Goal: Task Accomplishment & Management: Use online tool/utility

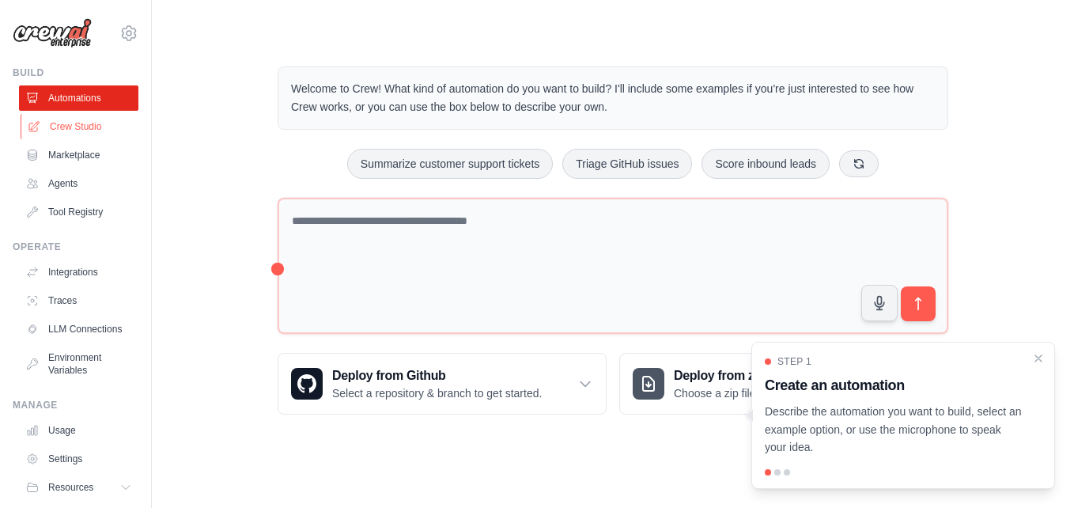
click at [91, 114] on link "Crew Studio" at bounding box center [80, 126] width 119 height 25
click at [84, 127] on link "Crew Studio" at bounding box center [80, 126] width 119 height 25
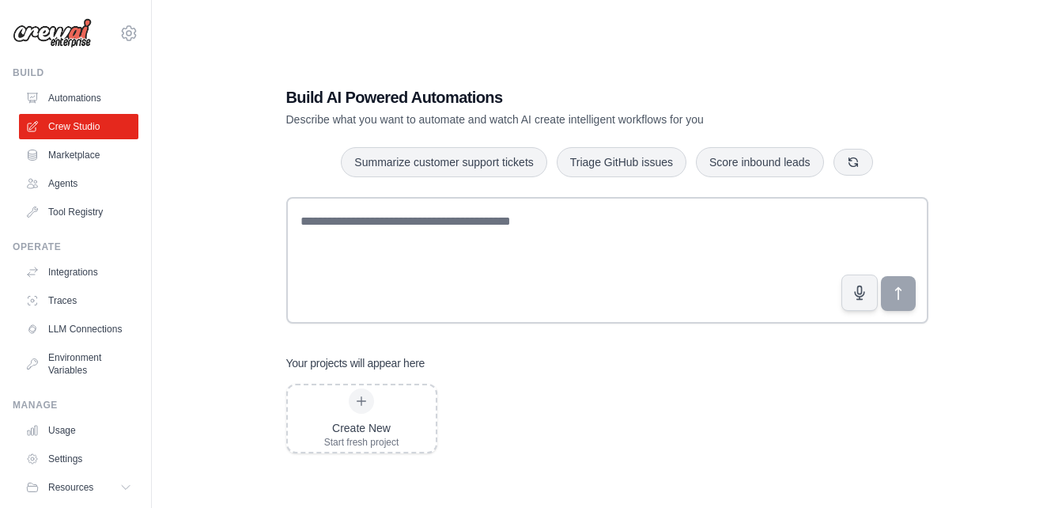
click at [70, 180] on link "Agents" at bounding box center [78, 183] width 119 height 25
drag, startPoint x: 0, startPoint y: 0, endPoint x: 70, endPoint y: 180, distance: 193.3
click at [70, 180] on link "Agents" at bounding box center [80, 183] width 119 height 25
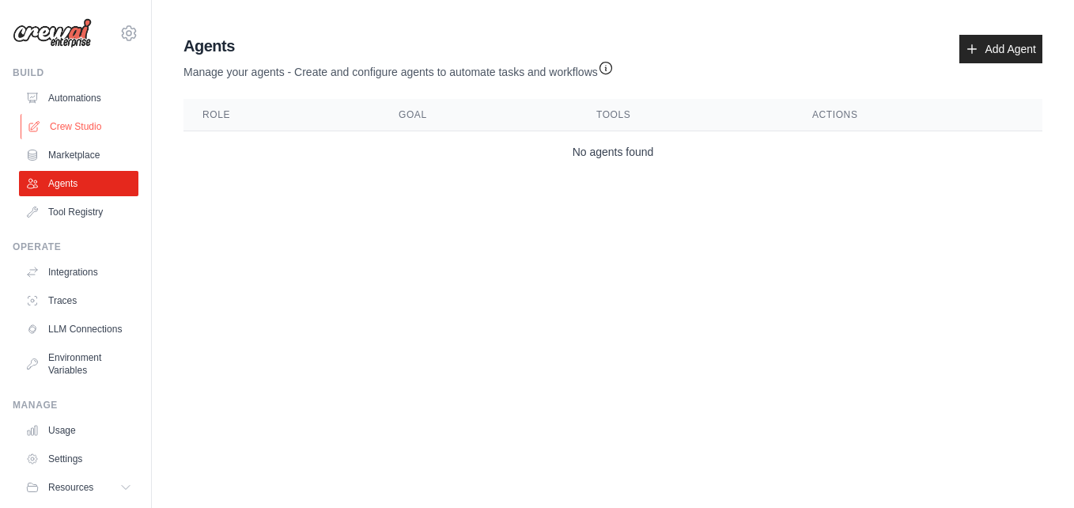
click at [93, 125] on link "Crew Studio" at bounding box center [80, 126] width 119 height 25
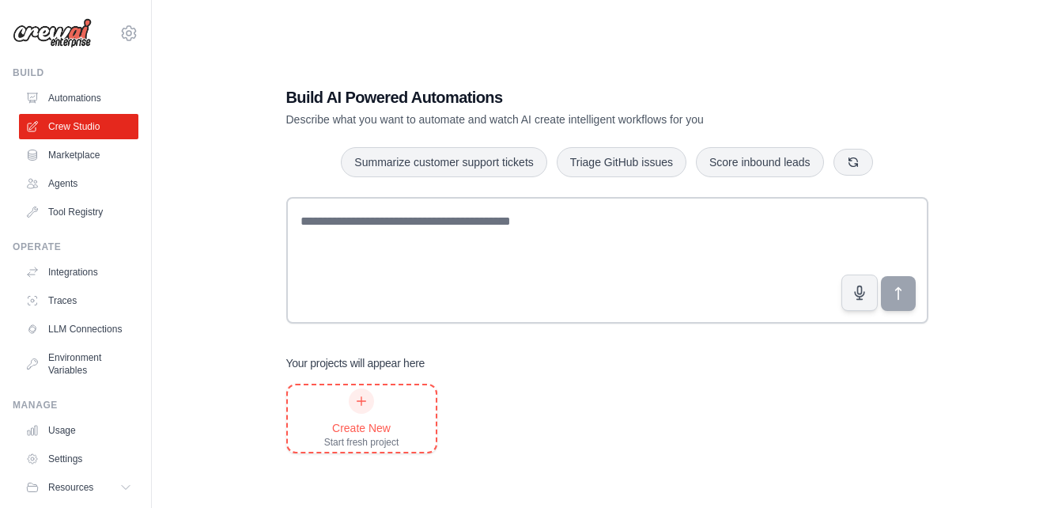
click at [362, 407] on div at bounding box center [361, 400] width 25 height 25
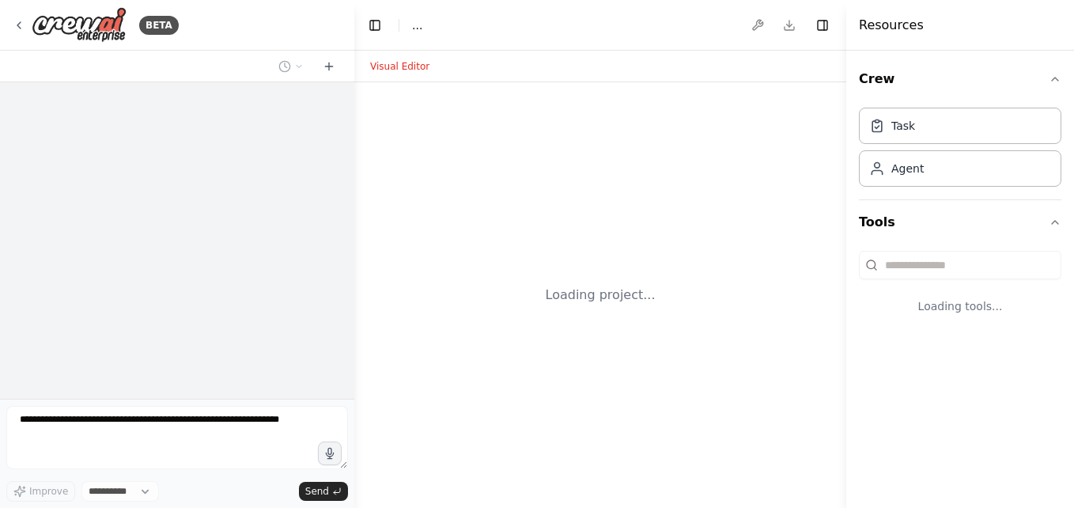
select select "****"
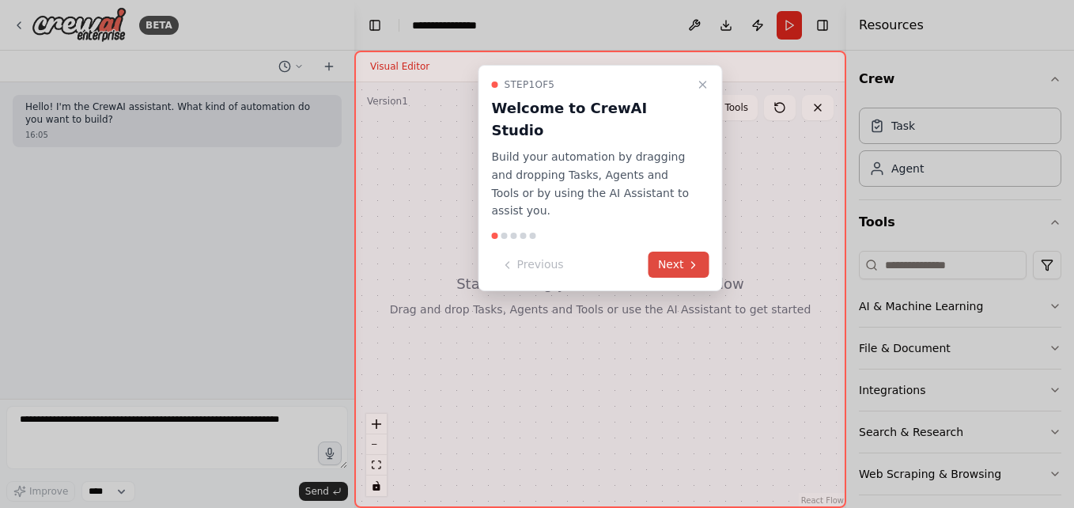
click at [678, 252] on button "Next" at bounding box center [679, 265] width 61 height 26
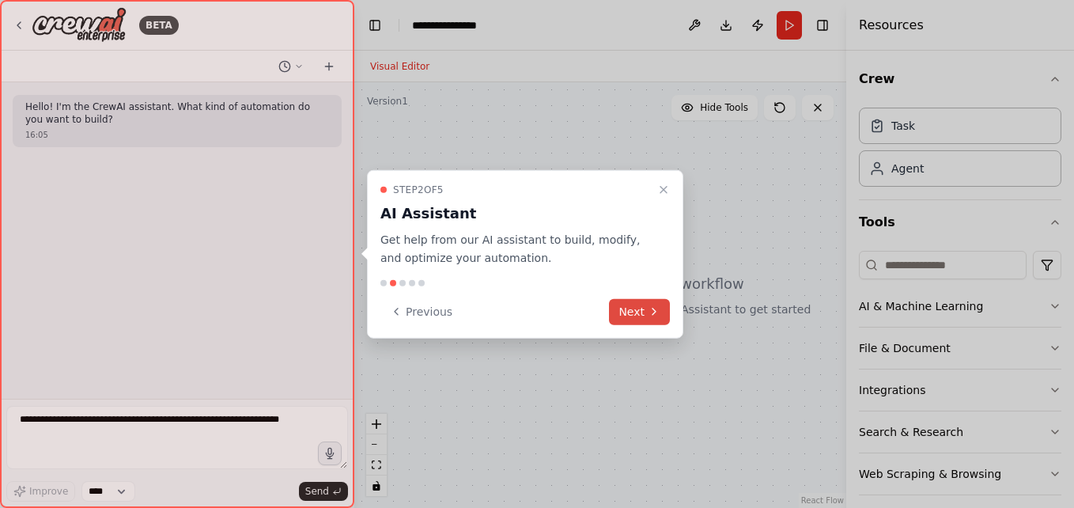
click at [626, 305] on button "Next" at bounding box center [639, 311] width 61 height 26
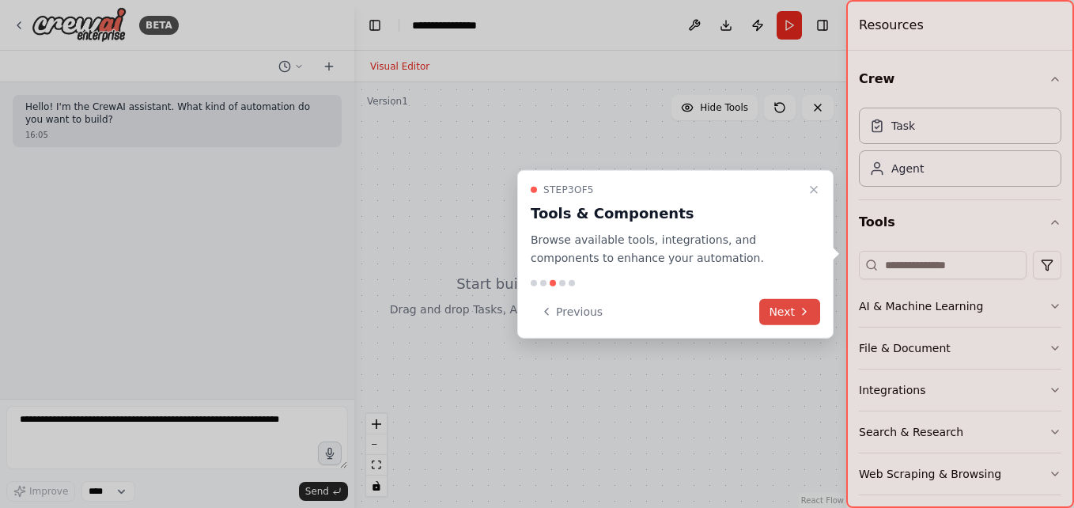
click at [773, 307] on button "Next" at bounding box center [789, 311] width 61 height 26
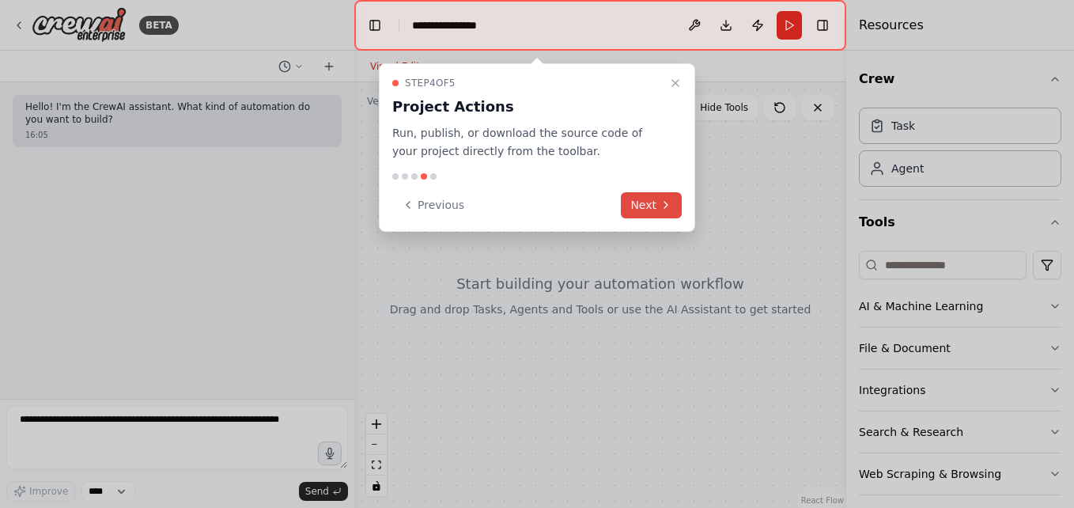
click at [653, 206] on button "Next" at bounding box center [651, 205] width 61 height 26
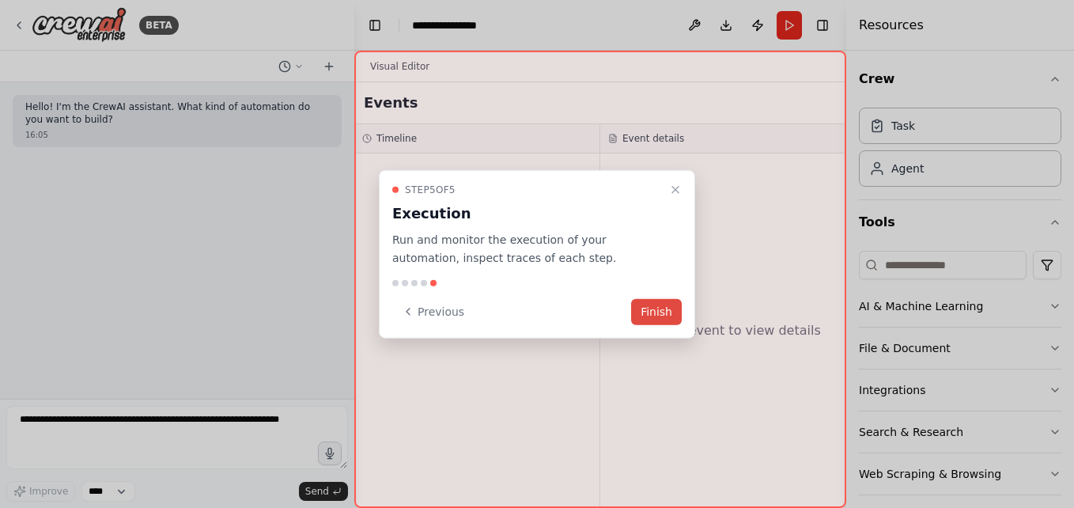
click at [664, 315] on button "Finish" at bounding box center [656, 311] width 51 height 26
